Goal: Information Seeking & Learning: Find specific fact

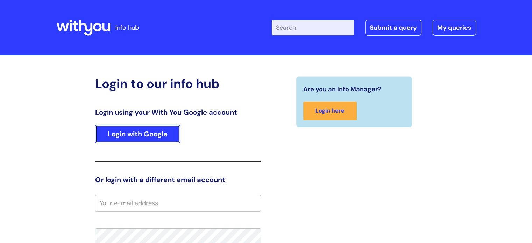
click at [126, 131] on link "Login with Google" at bounding box center [137, 134] width 85 height 18
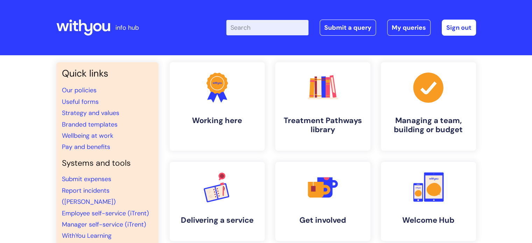
click at [263, 27] on input "Enter your search term here..." at bounding box center [267, 27] width 82 height 15
type input "wifi"
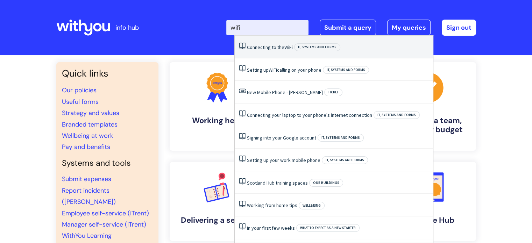
click at [273, 47] on link "Connecting to the WiFi" at bounding box center [270, 47] width 46 height 6
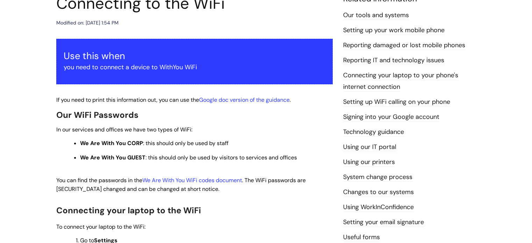
scroll to position [105, 0]
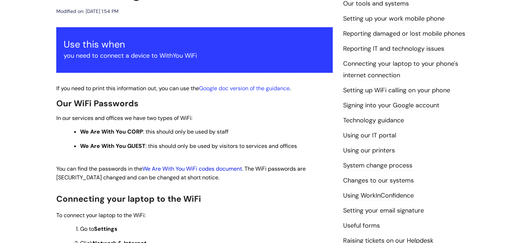
click at [195, 169] on link "We Are With You WiFi codes document" at bounding box center [192, 168] width 100 height 7
